Goal: Transaction & Acquisition: Purchase product/service

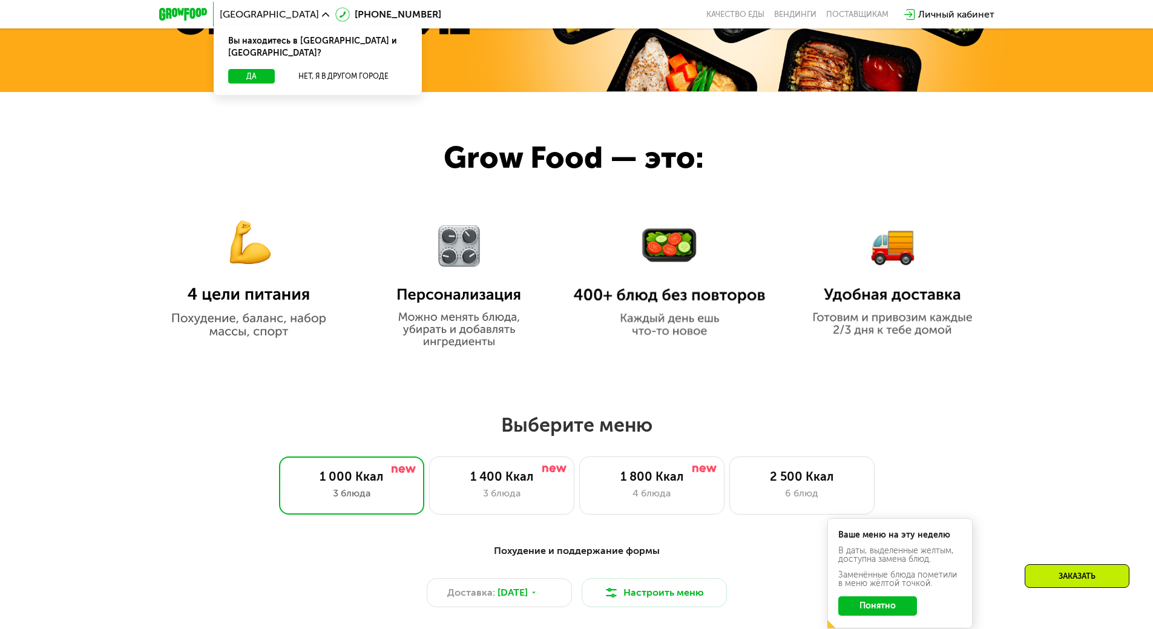
scroll to position [726, 0]
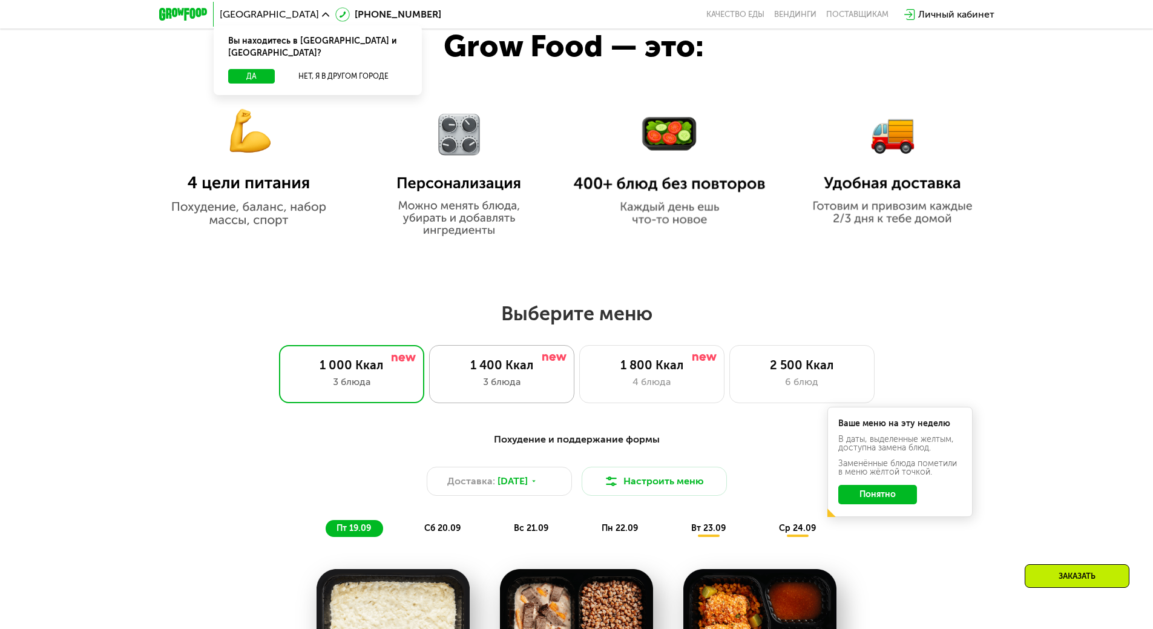
click at [539, 389] on div "3 блюда" at bounding box center [502, 382] width 120 height 15
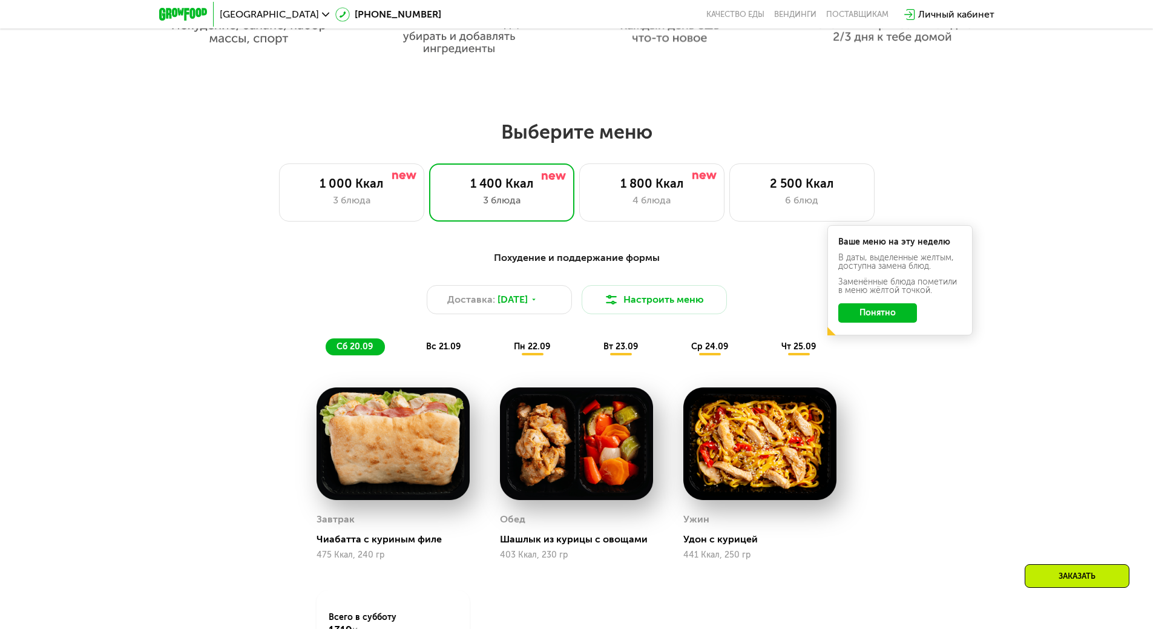
scroll to position [968, 0]
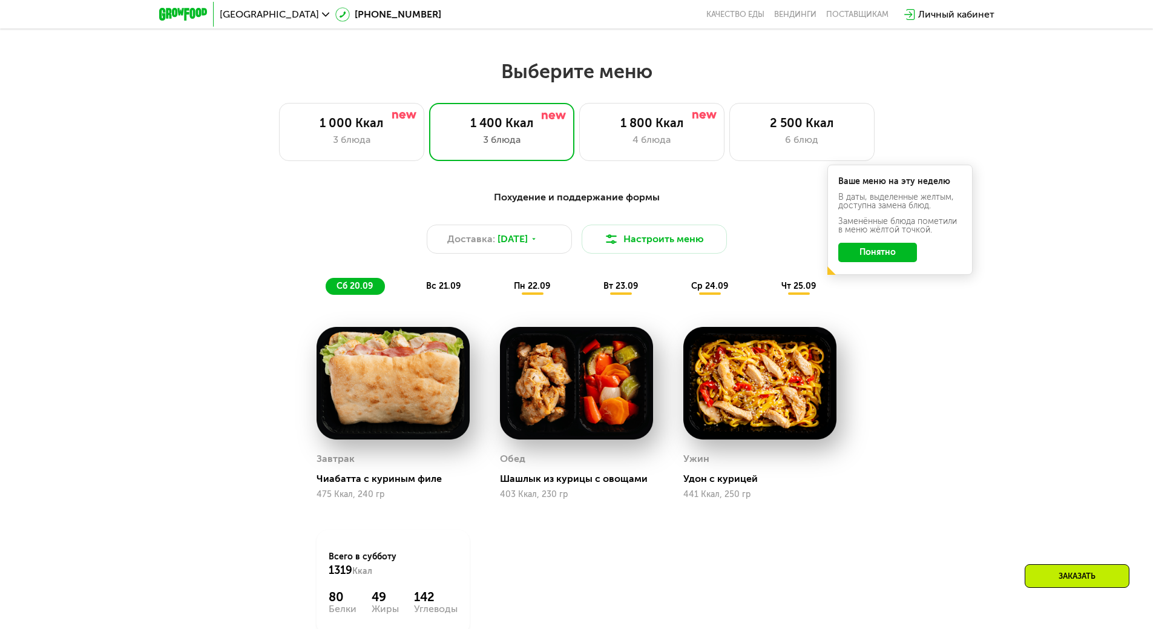
click at [1002, 417] on div "Похудение и поддержание формы Доставка: [DATE] Настроить меню сб 20.09 вс 21.09…" at bounding box center [576, 444] width 1153 height 542
click at [894, 261] on button "Понятно" at bounding box center [877, 252] width 79 height 19
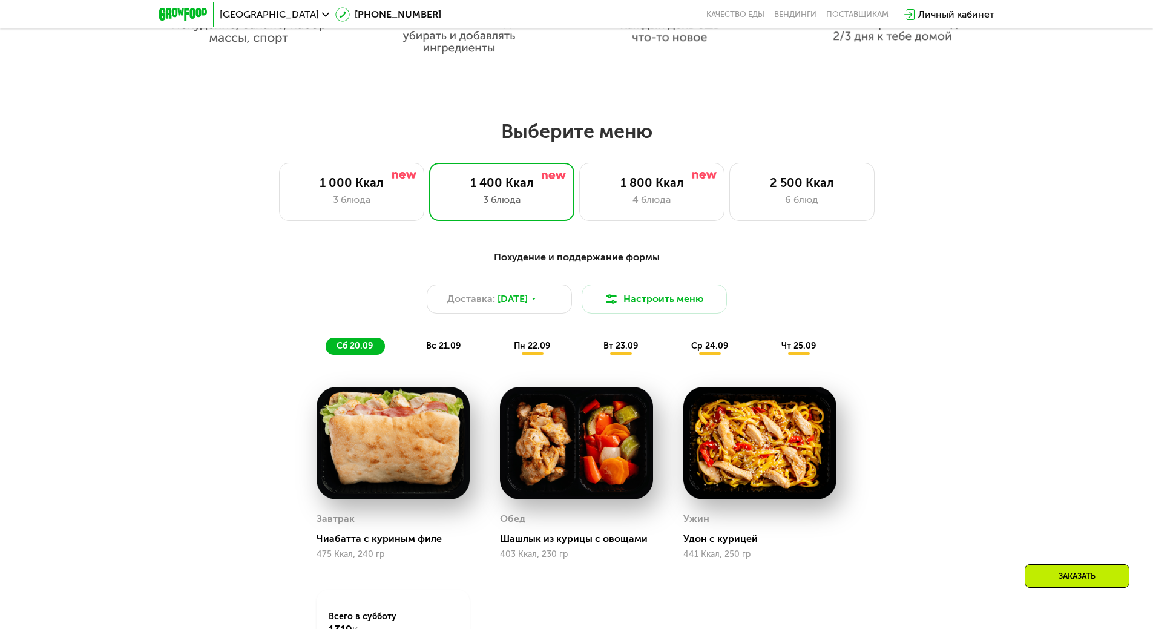
scroll to position [908, 0]
click at [439, 347] on span "вс 21.09" at bounding box center [443, 346] width 34 height 10
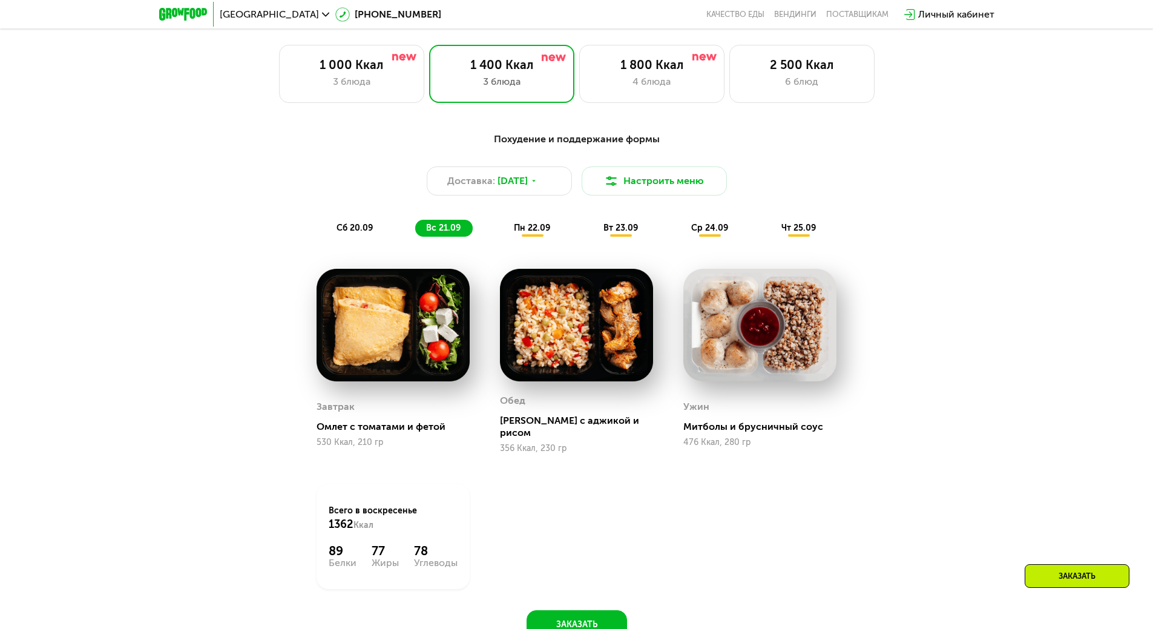
scroll to position [1029, 0]
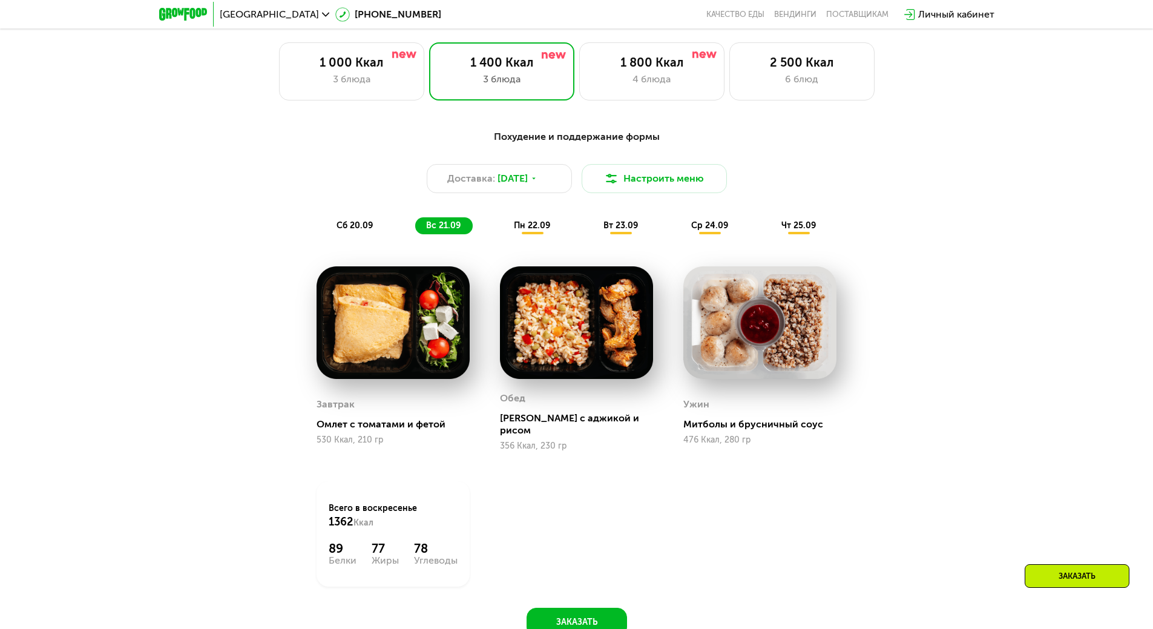
click at [542, 231] on span "пн 22.09" at bounding box center [532, 225] width 36 height 10
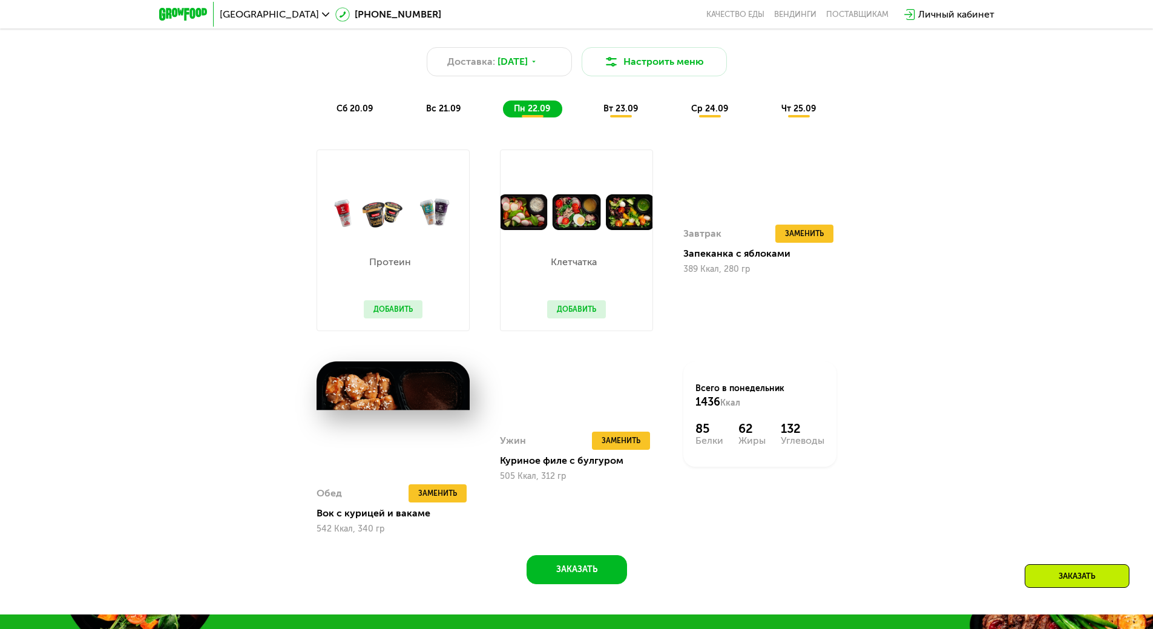
scroll to position [1150, 0]
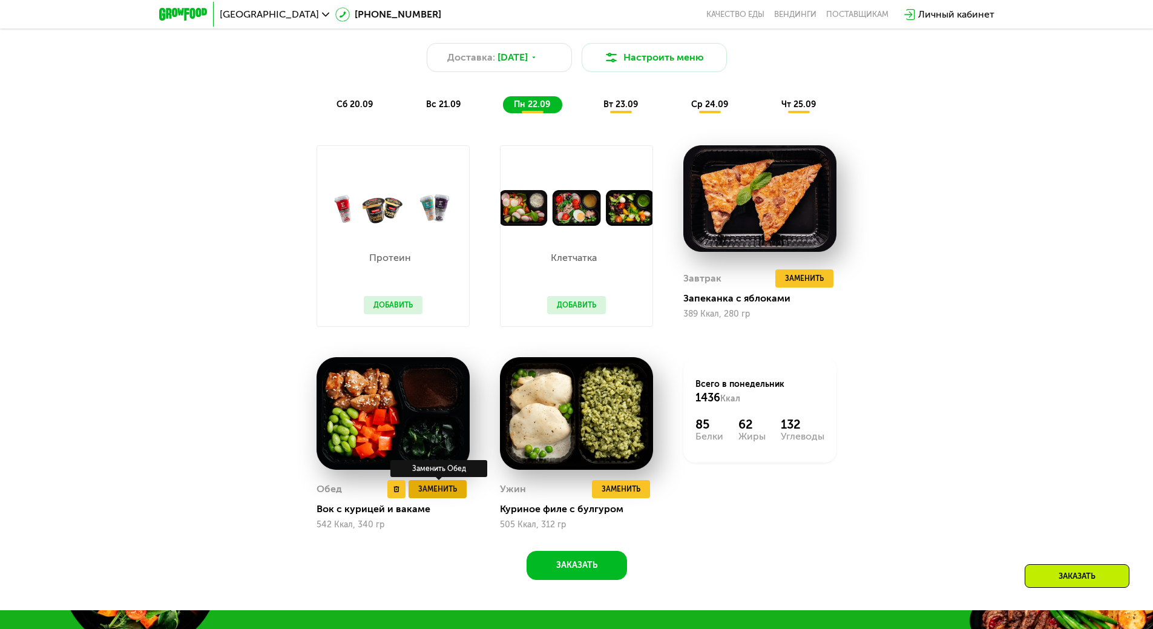
click at [450, 491] on span "Заменить" at bounding box center [437, 489] width 39 height 12
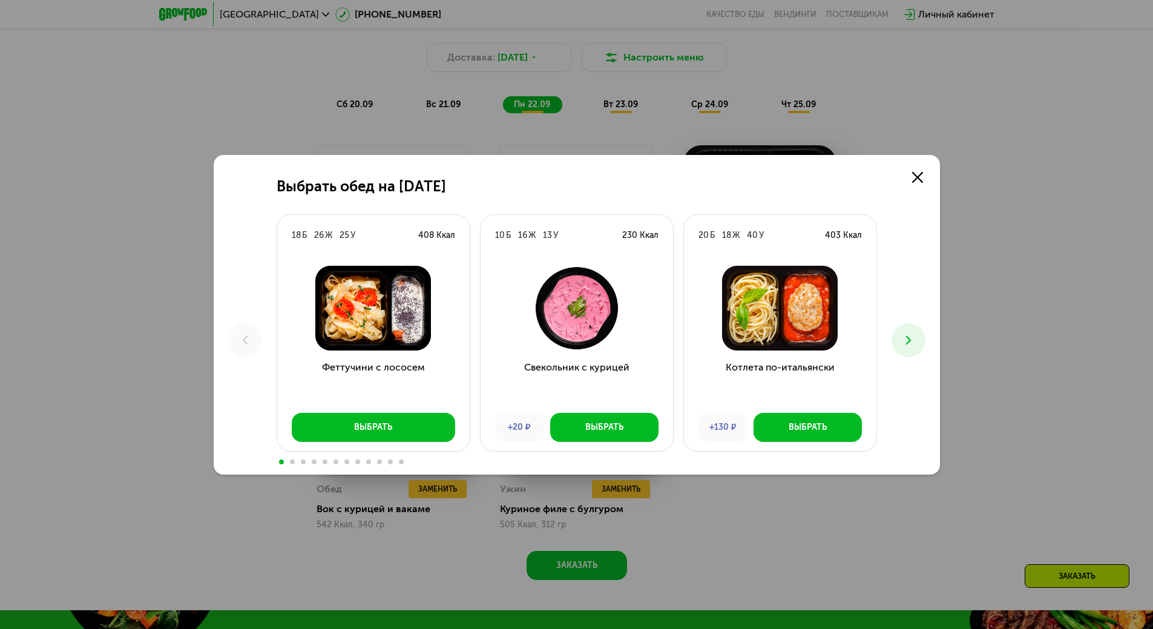
click at [913, 341] on icon at bounding box center [908, 340] width 15 height 15
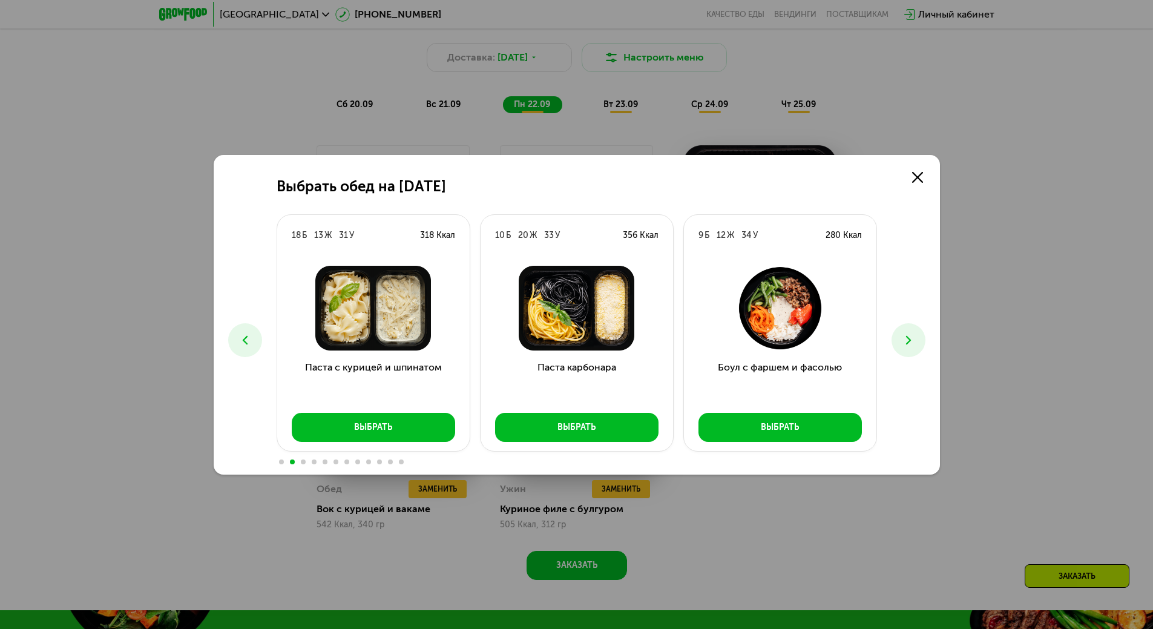
click at [913, 341] on icon at bounding box center [908, 340] width 15 height 15
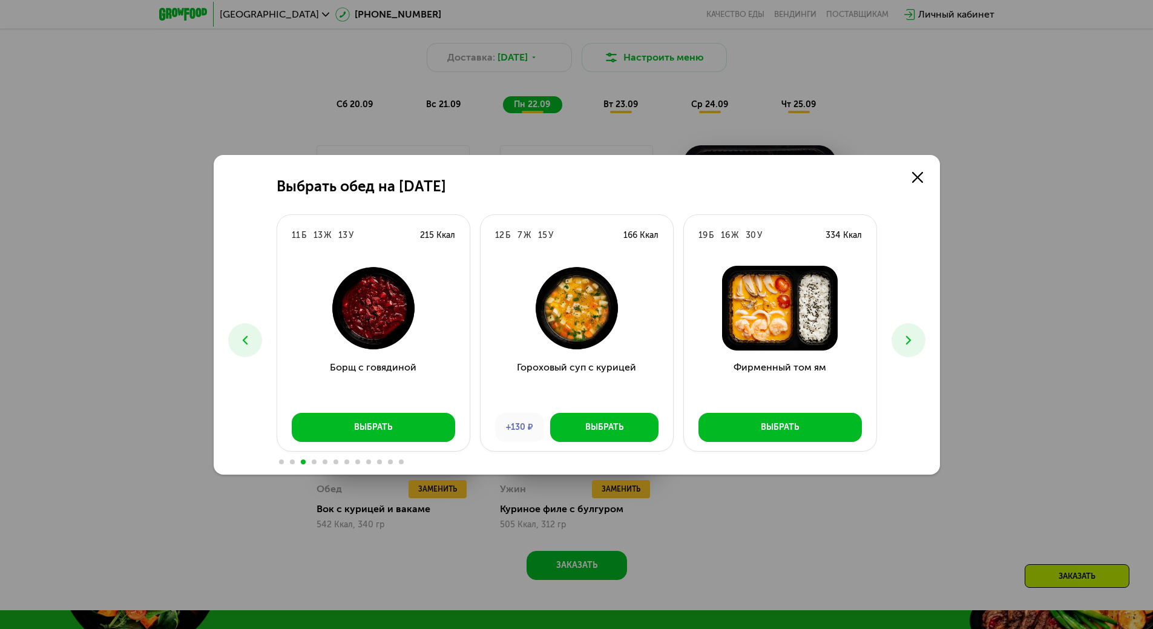
click at [913, 341] on icon at bounding box center [908, 340] width 15 height 15
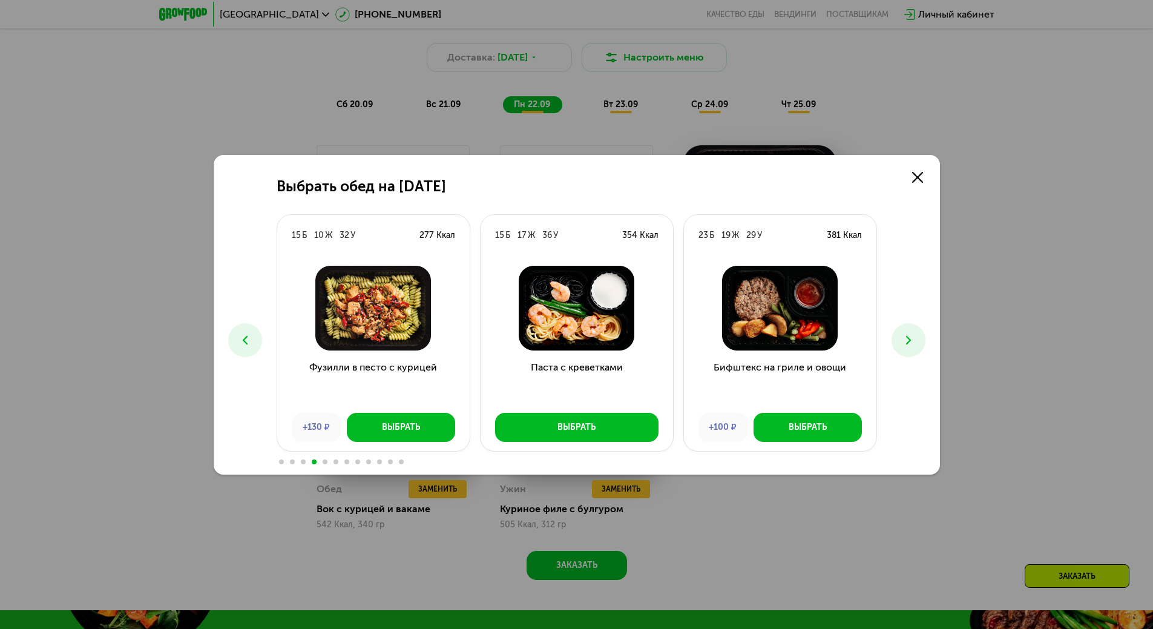
click at [913, 341] on icon at bounding box center [908, 340] width 15 height 15
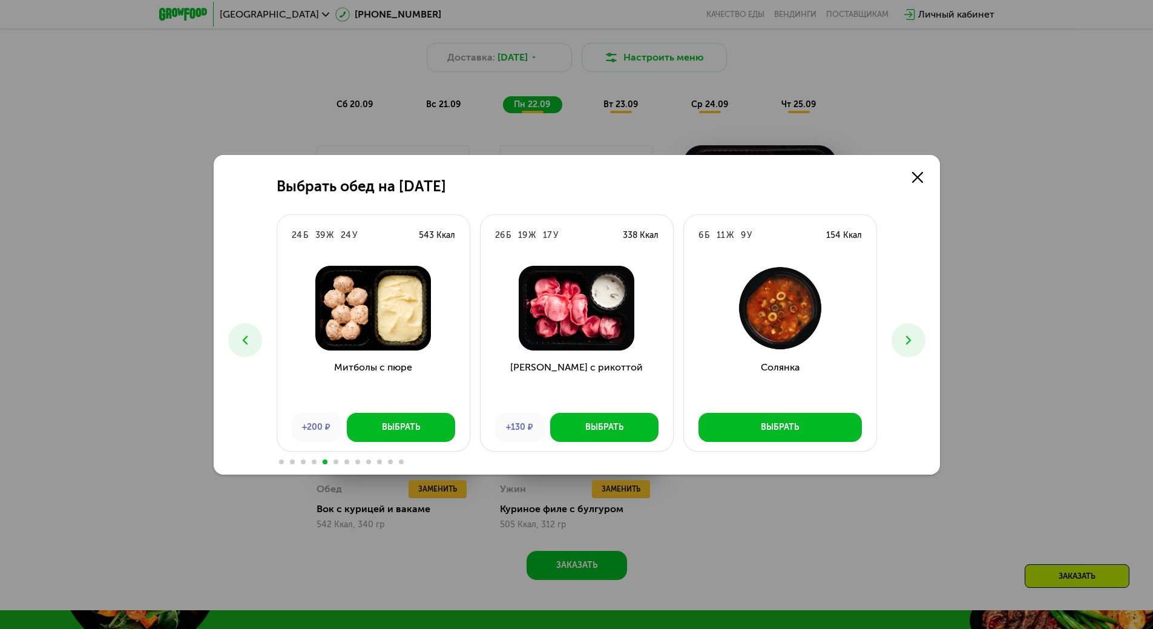
click at [913, 341] on icon at bounding box center [908, 340] width 15 height 15
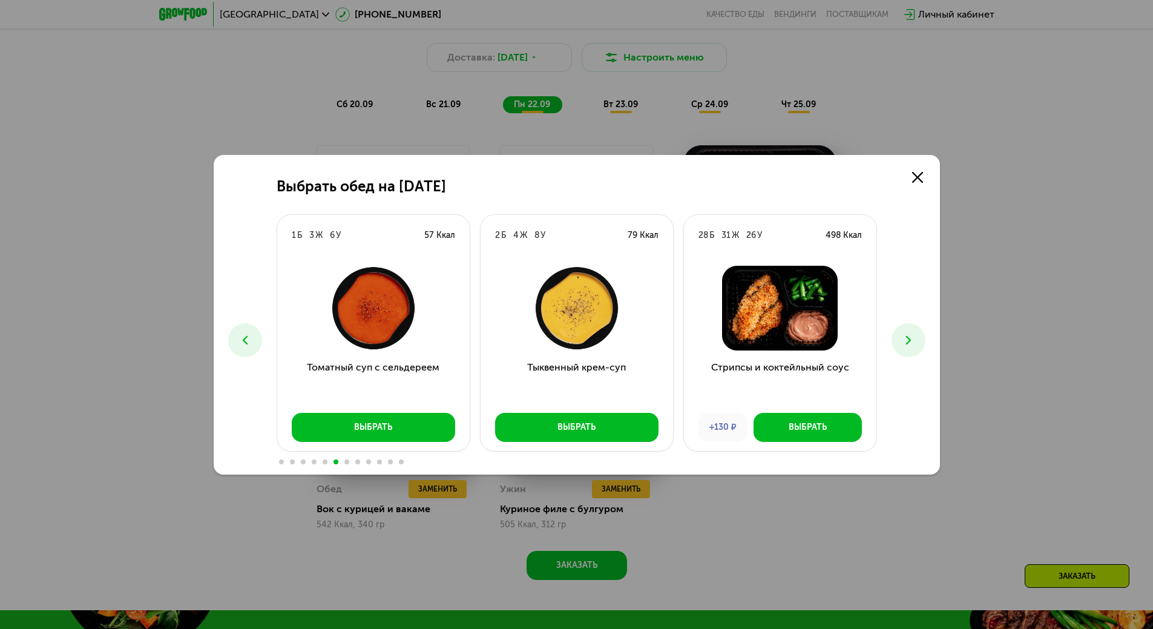
click at [913, 341] on icon at bounding box center [908, 340] width 15 height 15
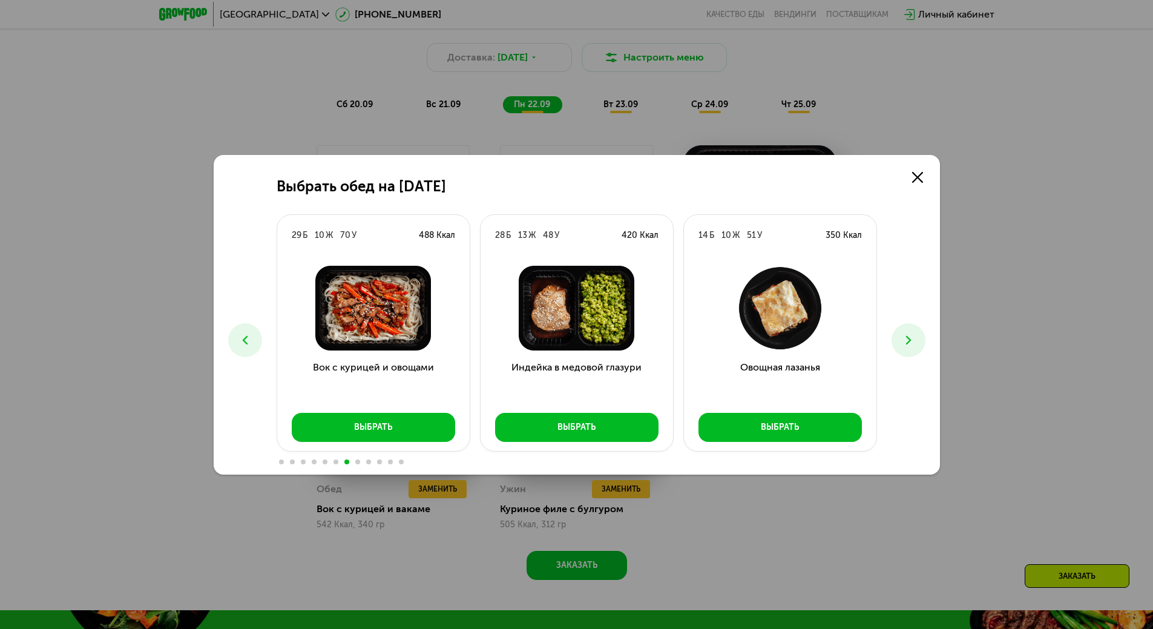
click at [913, 341] on icon at bounding box center [908, 340] width 15 height 15
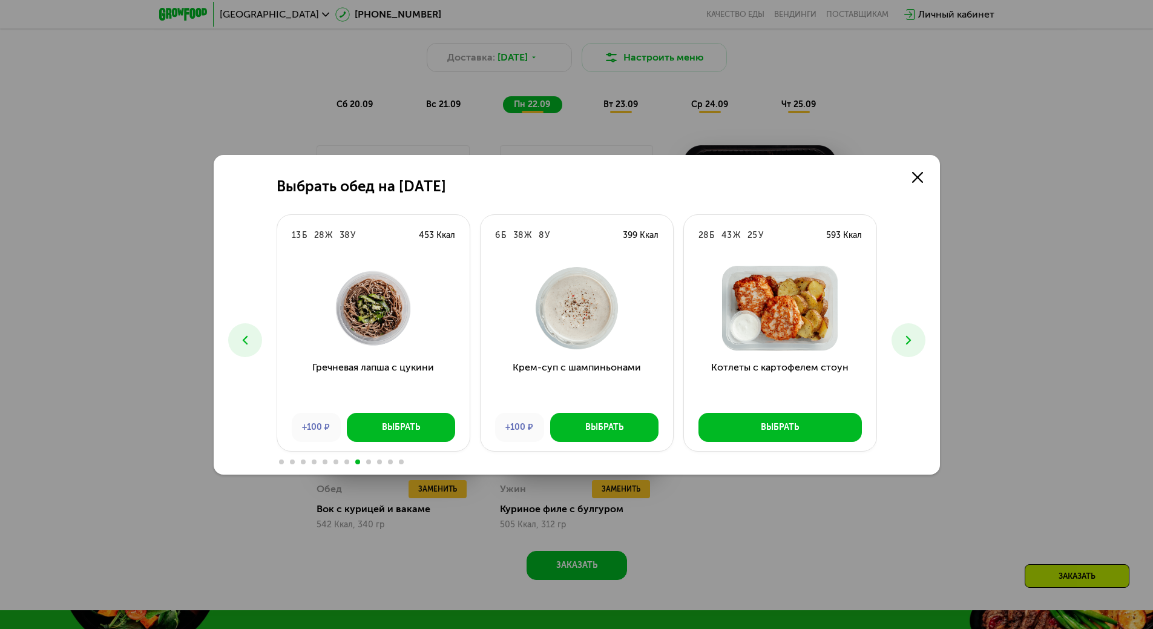
click at [913, 341] on icon at bounding box center [908, 340] width 15 height 15
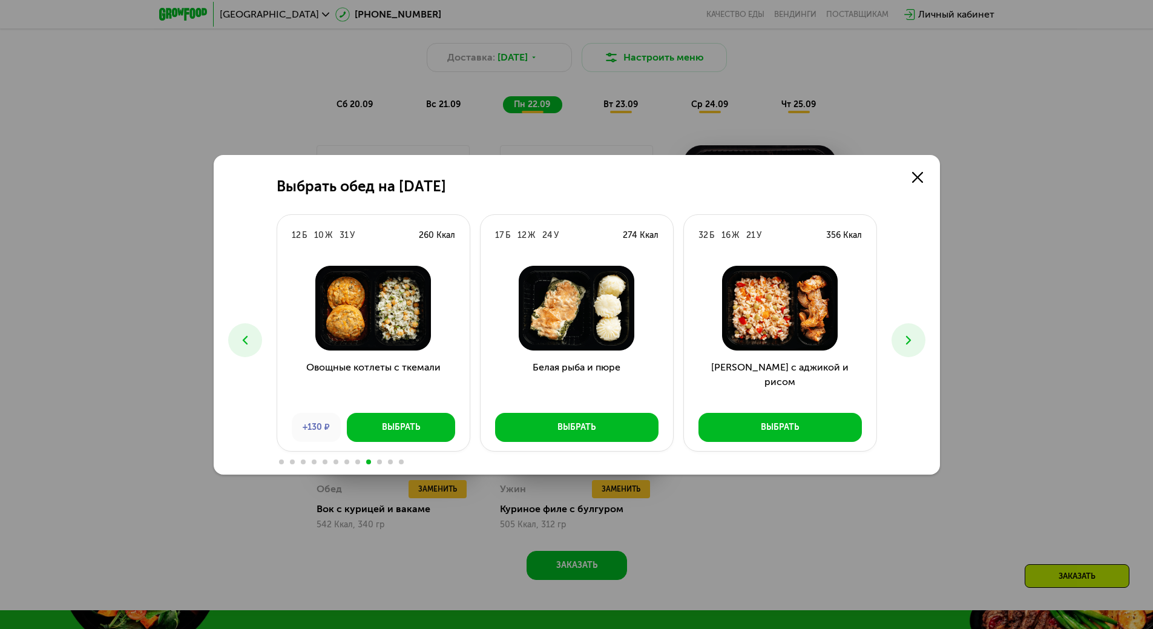
click at [913, 341] on icon at bounding box center [908, 340] width 15 height 15
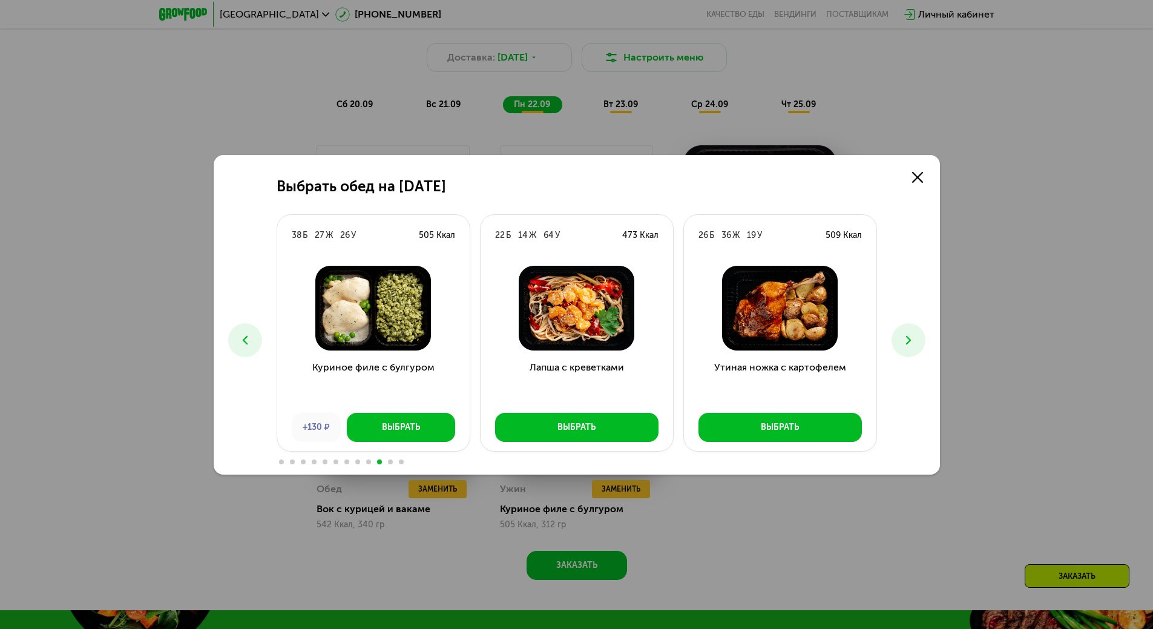
click at [913, 341] on icon at bounding box center [908, 340] width 15 height 15
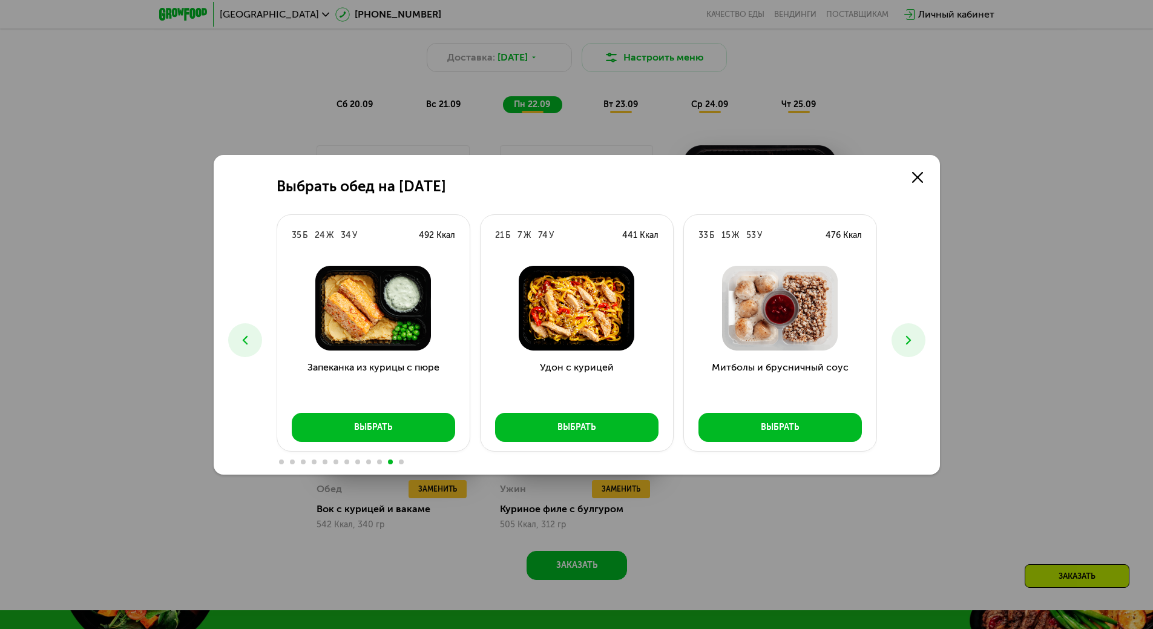
drag, startPoint x: 913, startPoint y: 341, endPoint x: 904, endPoint y: 339, distance: 8.7
click at [912, 340] on icon at bounding box center [908, 340] width 15 height 15
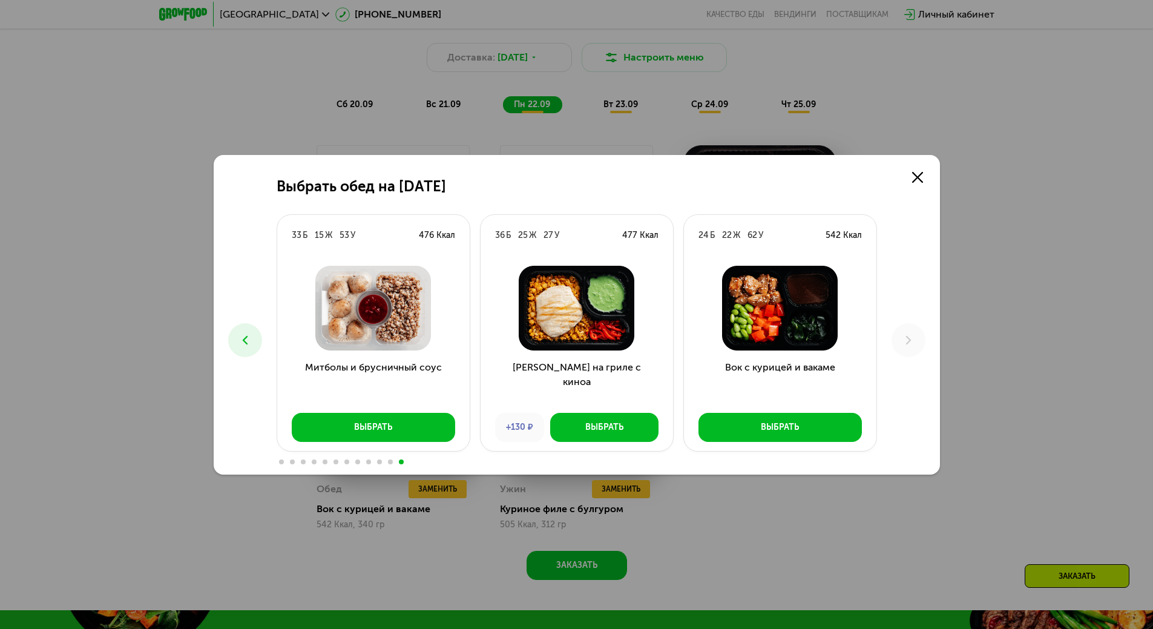
click at [252, 350] on button at bounding box center [245, 340] width 34 height 34
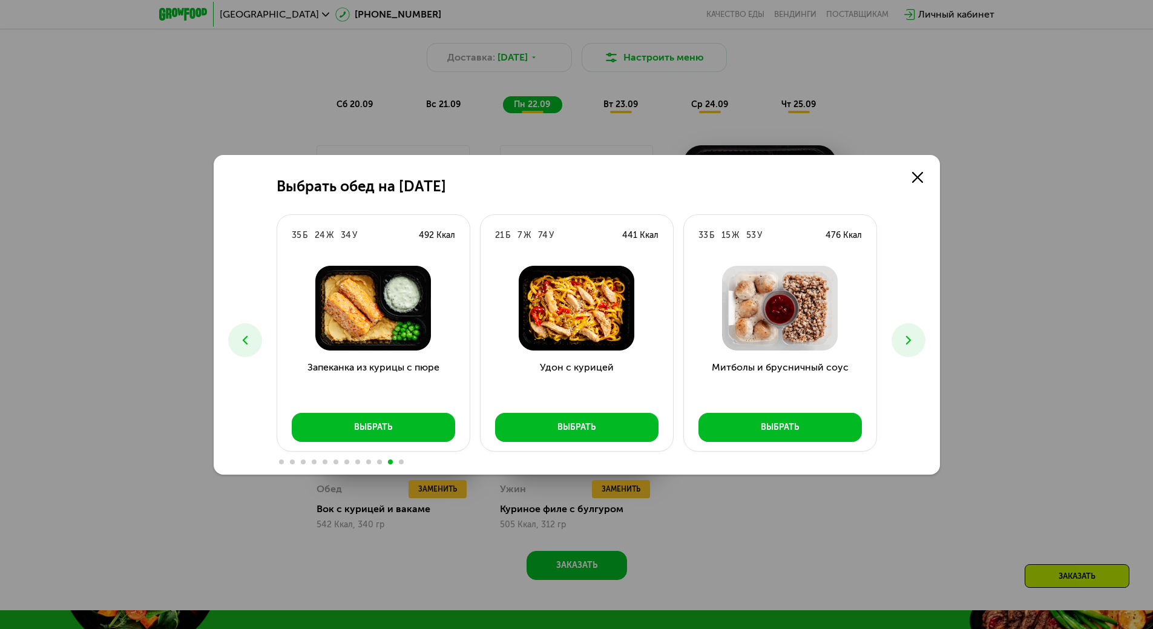
click at [735, 332] on img at bounding box center [779, 308] width 173 height 85
click at [765, 315] on img at bounding box center [779, 308] width 173 height 85
click at [919, 176] on icon at bounding box center [917, 177] width 11 height 11
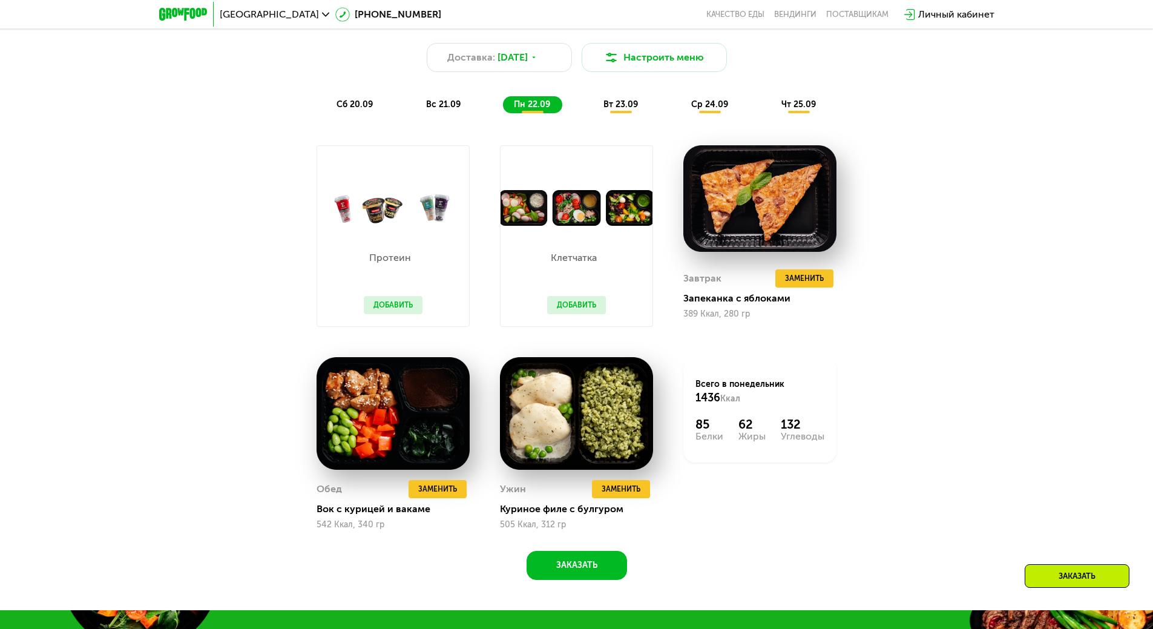
click at [605, 110] on span "вт 23.09" at bounding box center [620, 104] width 34 height 10
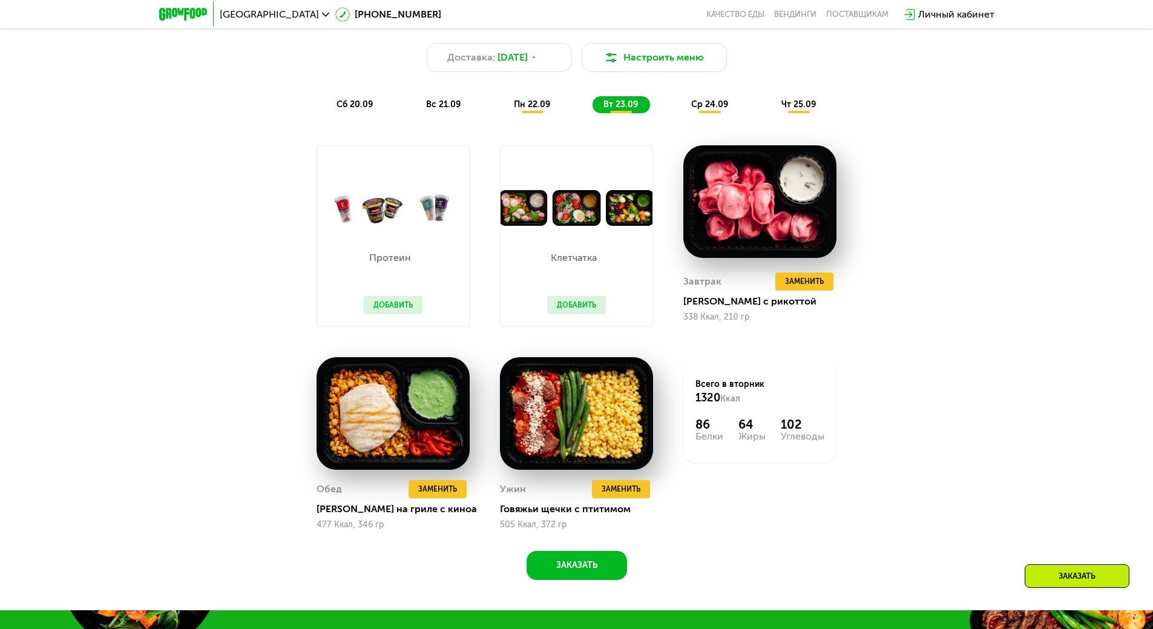
click at [696, 110] on span "ср 24.09" at bounding box center [709, 104] width 37 height 10
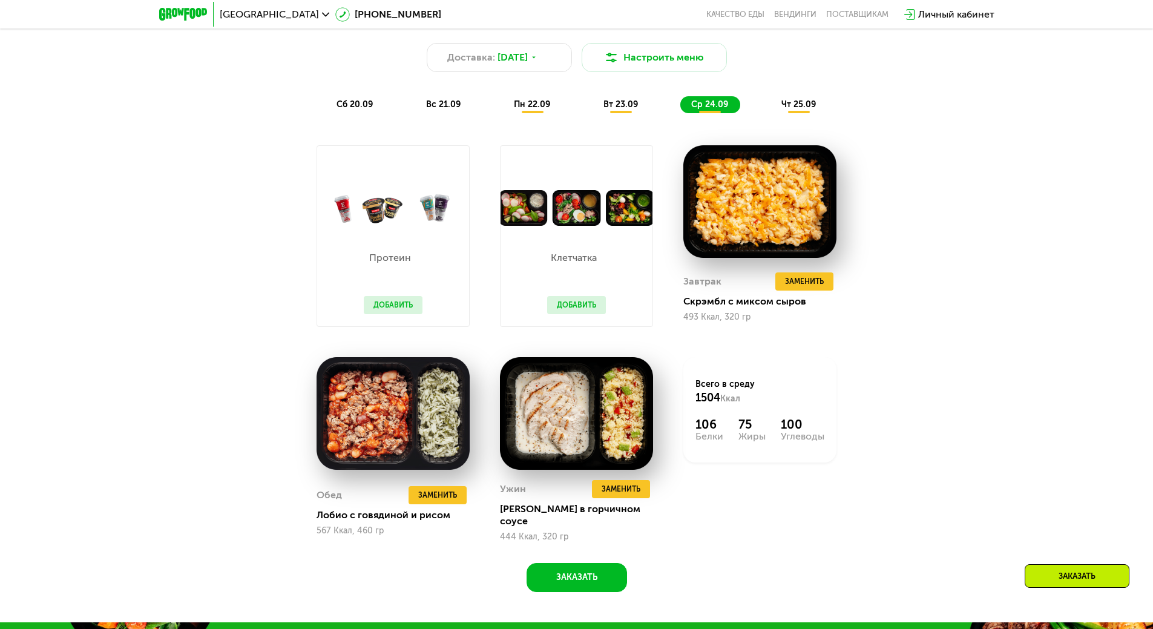
click at [787, 110] on span "чт 25.09" at bounding box center [798, 104] width 34 height 10
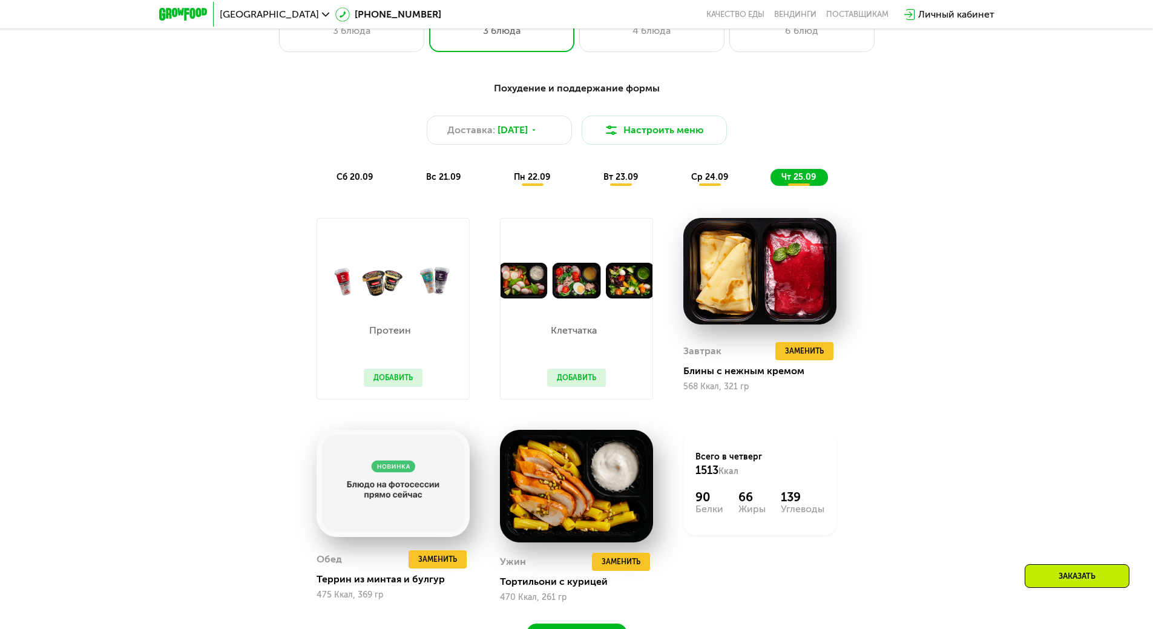
scroll to position [1271, 0]
